Goal: Information Seeking & Learning: Understand process/instructions

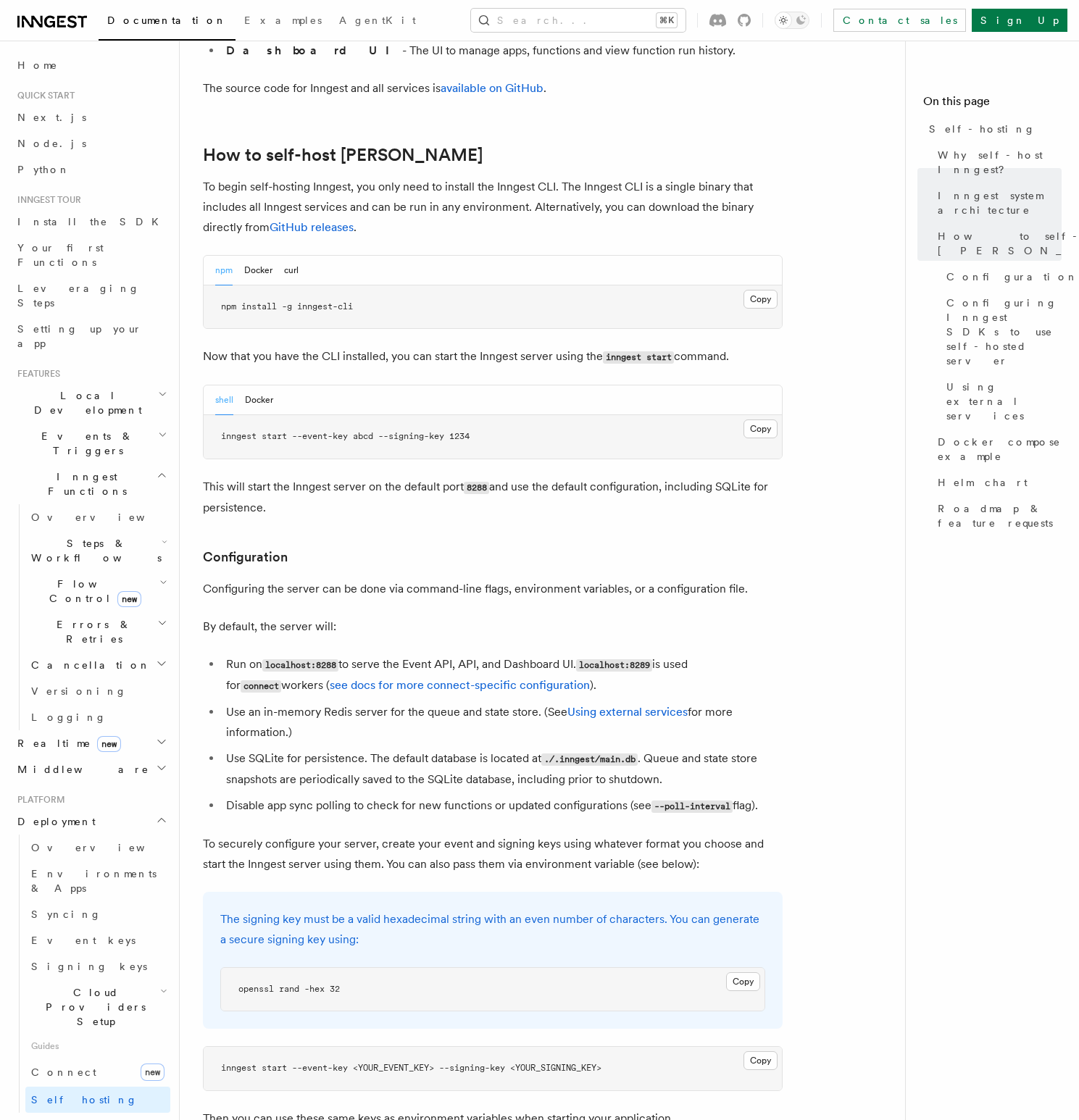
scroll to position [1366, 0]
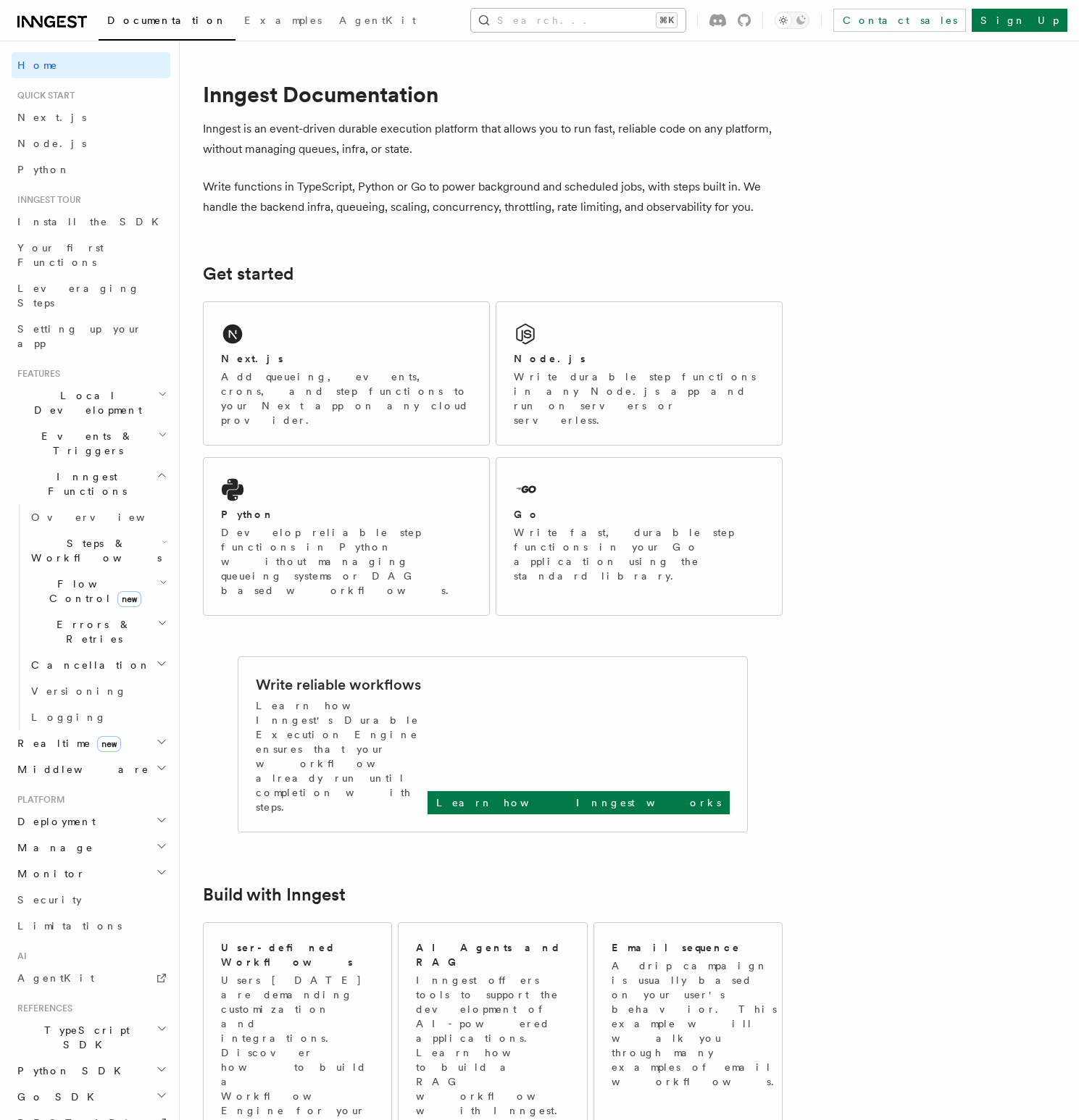
click at [582, 24] on button "Search... ⌘K" at bounding box center [577, 20] width 214 height 23
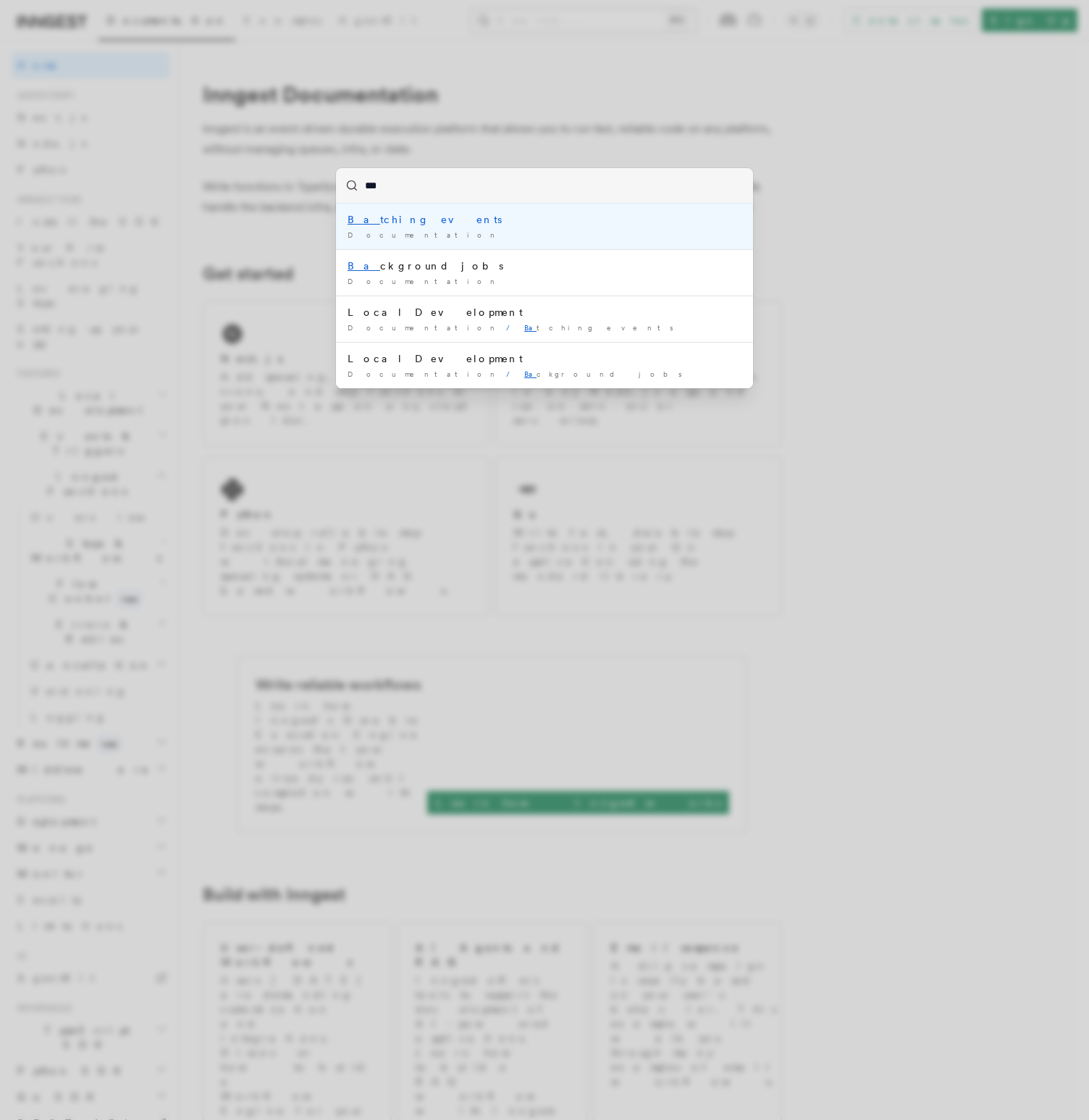
type input "****"
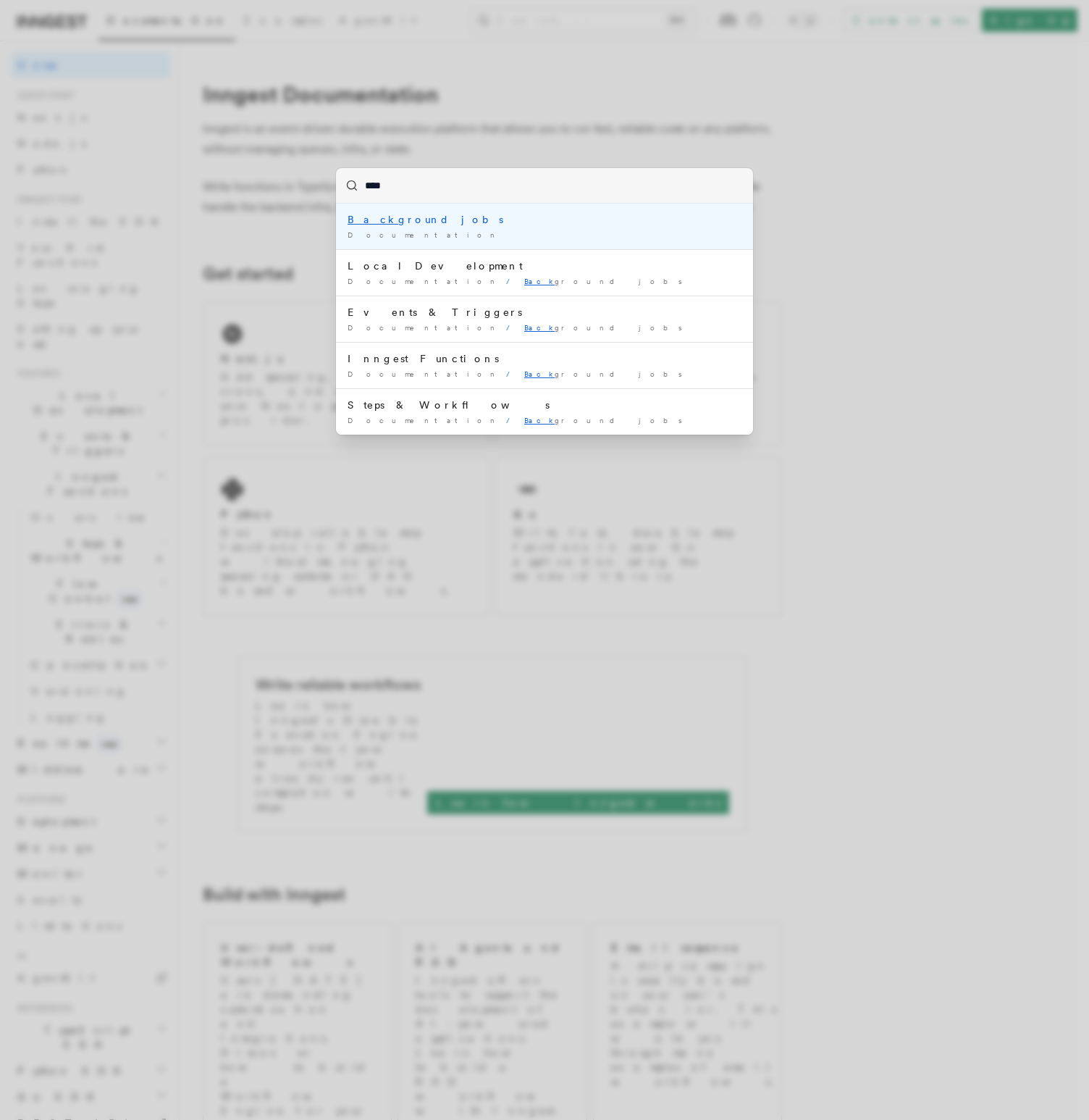
click at [421, 224] on div "Back ground jobs" at bounding box center [544, 220] width 394 height 14
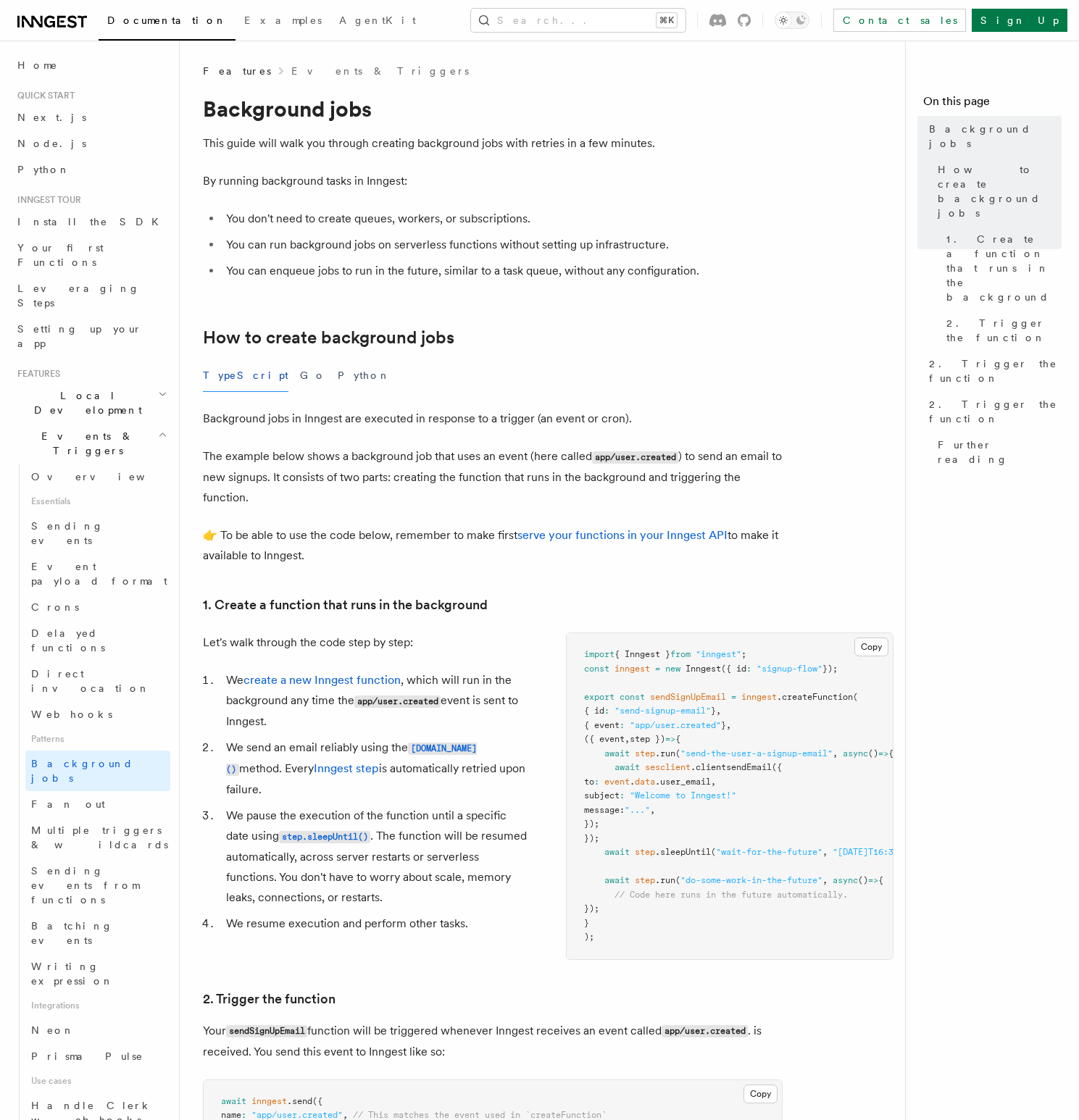
click at [645, 549] on p "👉 To be able to use the code below, remember to make first serve your functions…" at bounding box center [493, 545] width 580 height 40
click at [598, 565] on p "👉 To be able to use the code below, remember to make first serve your functions…" at bounding box center [493, 545] width 580 height 40
drag, startPoint x: 291, startPoint y: 221, endPoint x: 532, endPoint y: 250, distance: 242.7
click at [532, 250] on ul "You don't need to create queues, workers, or subscriptions. You can run backgro…" at bounding box center [493, 245] width 580 height 73
click at [636, 280] on li "You can enqueue jobs to run in the future, similar to a task queue, without any…" at bounding box center [502, 271] width 561 height 21
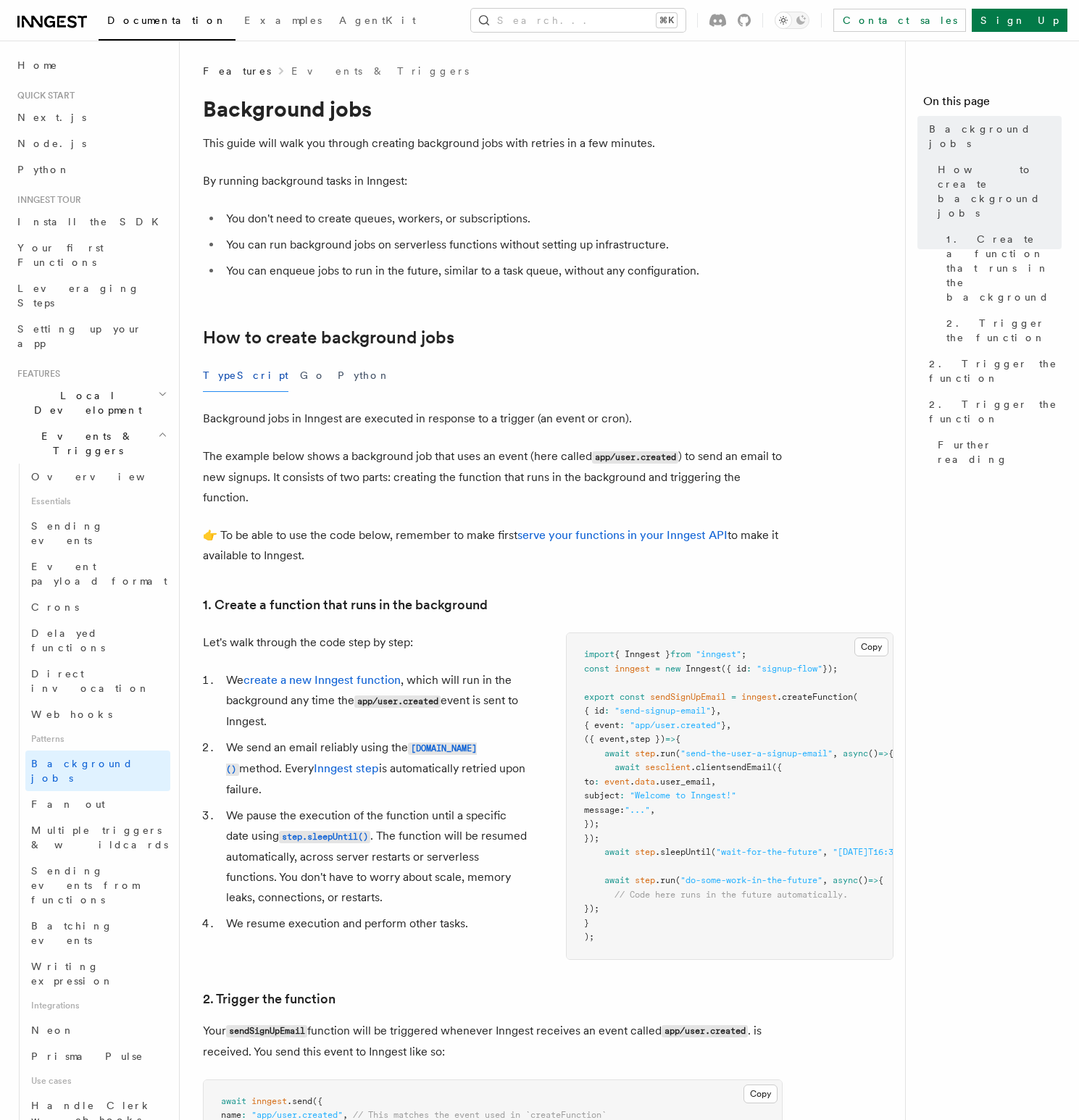
click at [322, 714] on li "We create a new Inngest function , which will run in the background any time th…" at bounding box center [377, 701] width 310 height 62
click at [329, 680] on link "create a new Inngest function" at bounding box center [321, 679] width 157 height 13
